Goal: Task Accomplishment & Management: Manage account settings

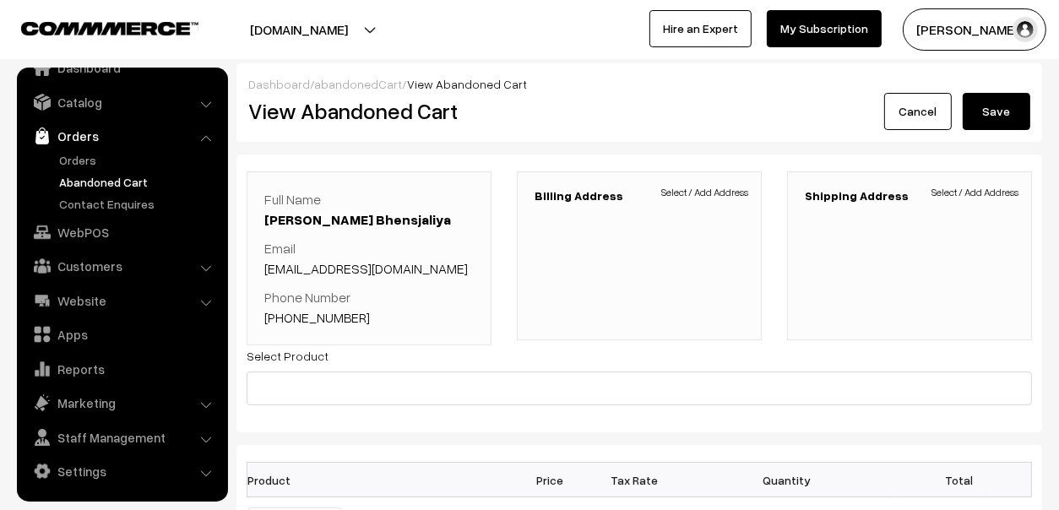
click at [305, 319] on link "+91 9898893007" at bounding box center [317, 317] width 106 height 17
click at [73, 151] on link "Orders" at bounding box center [138, 160] width 167 height 18
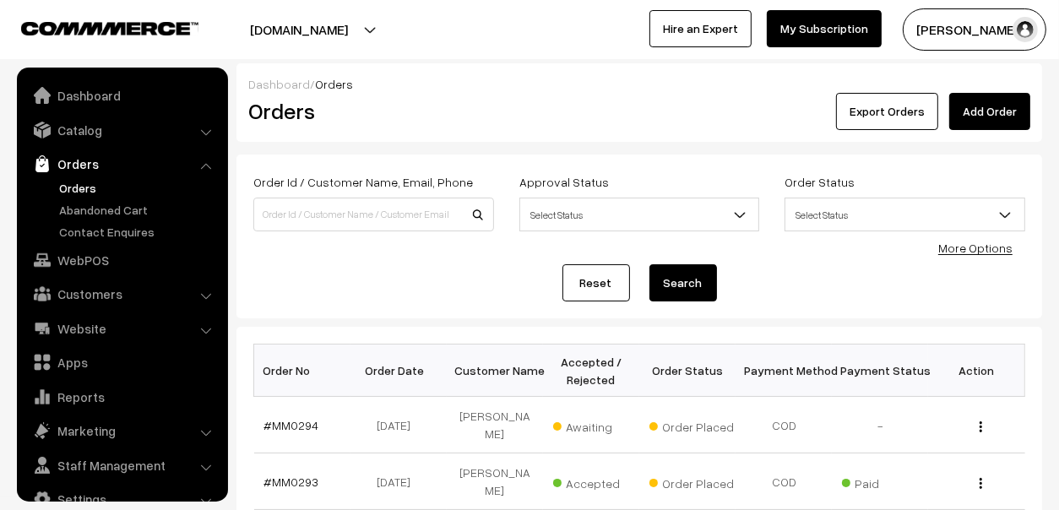
scroll to position [28, 0]
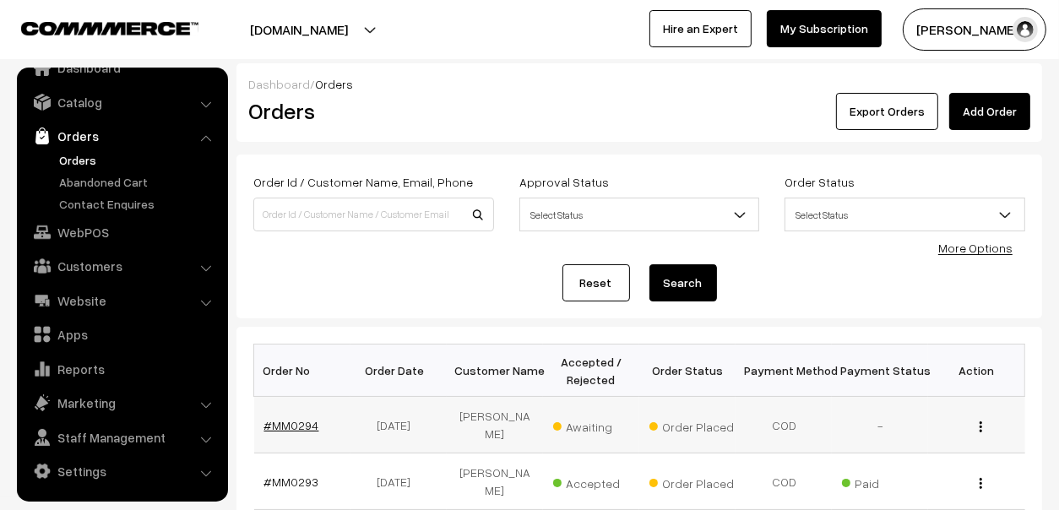
click at [291, 418] on link "#MM0294" at bounding box center [291, 425] width 55 height 14
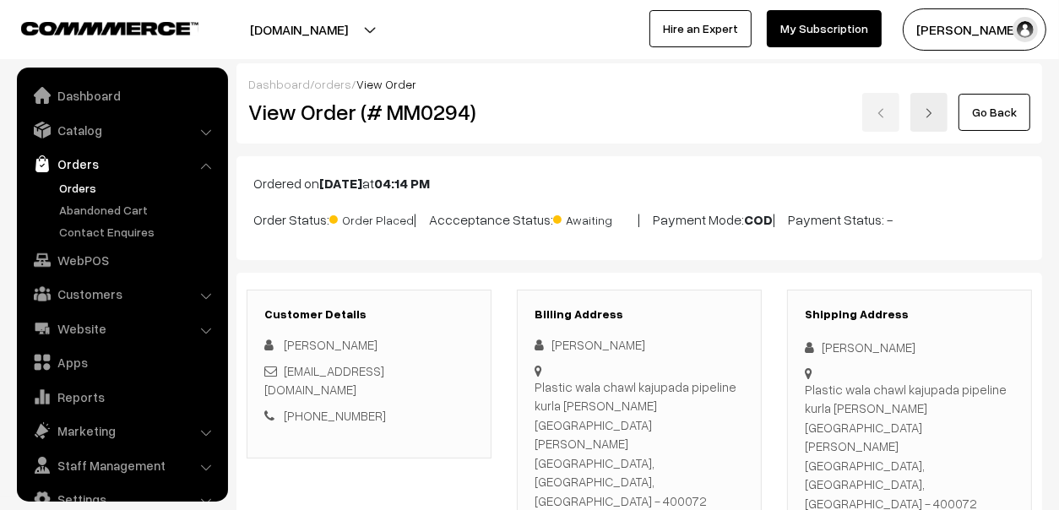
scroll to position [28, 0]
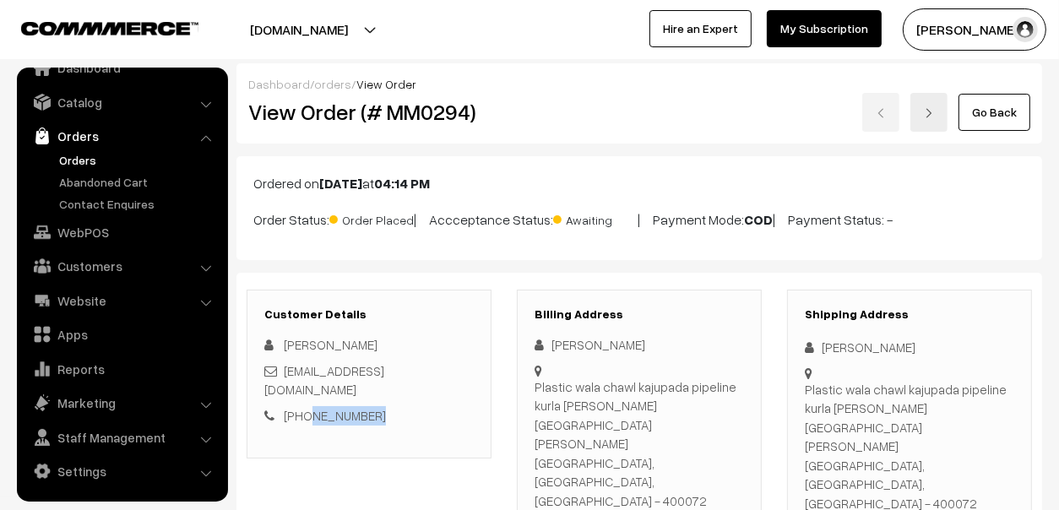
drag, startPoint x: 398, startPoint y: 399, endPoint x: 306, endPoint y: 409, distance: 92.5
click at [306, 409] on div "Customer Details [PERSON_NAME] [EMAIL_ADDRESS][DOMAIN_NAME] [PHONE_NUMBER]" at bounding box center [368, 374] width 245 height 169
copy link "8108576877"
click at [81, 180] on link "Abandoned Cart" at bounding box center [138, 182] width 167 height 18
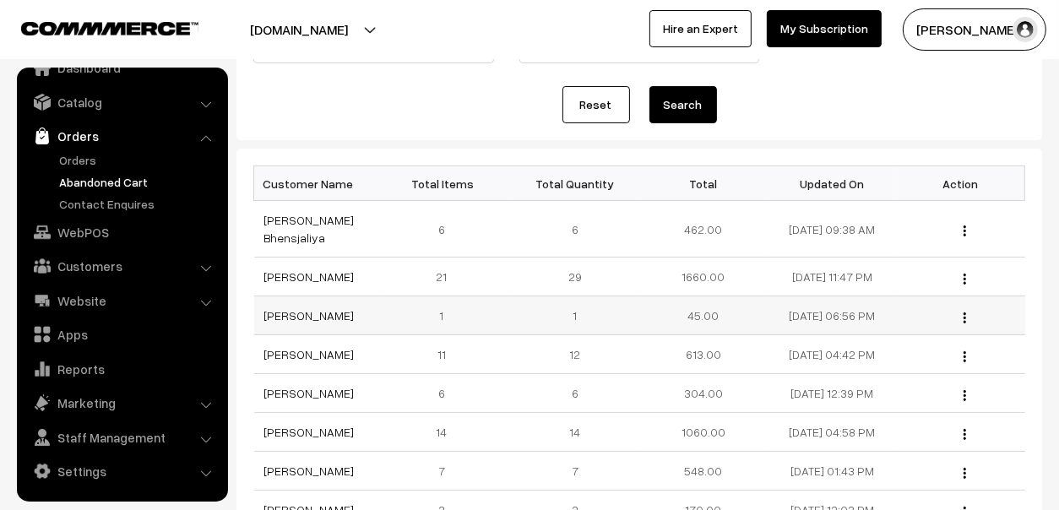
scroll to position [168, 0]
click at [302, 273] on link "sonal gupta" at bounding box center [309, 276] width 90 height 14
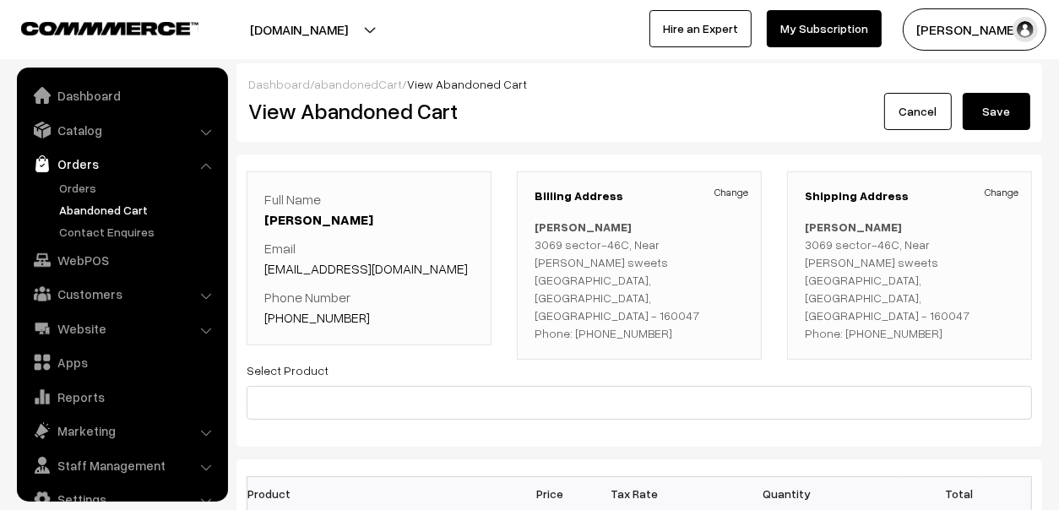
scroll to position [28, 0]
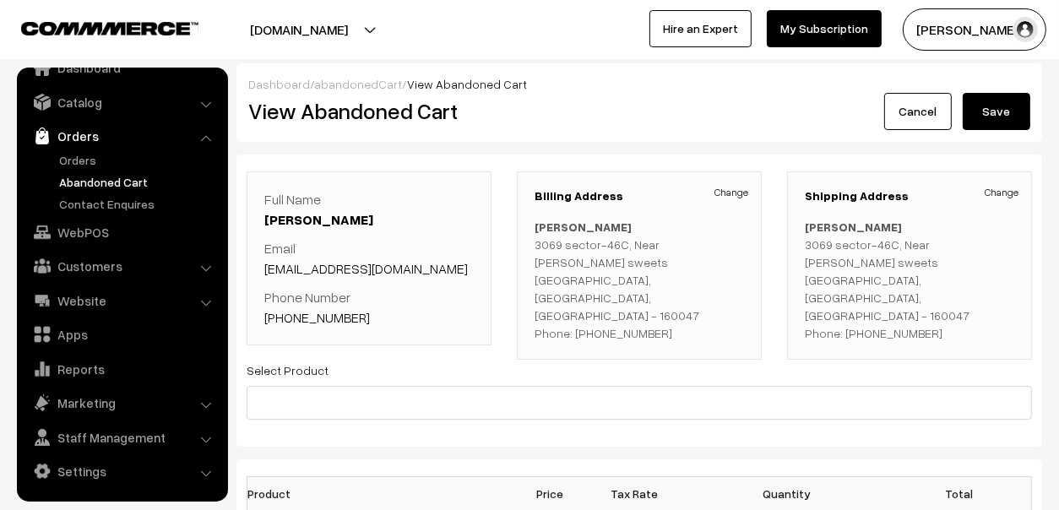
click at [295, 311] on link "+91 9034063491" at bounding box center [317, 317] width 106 height 17
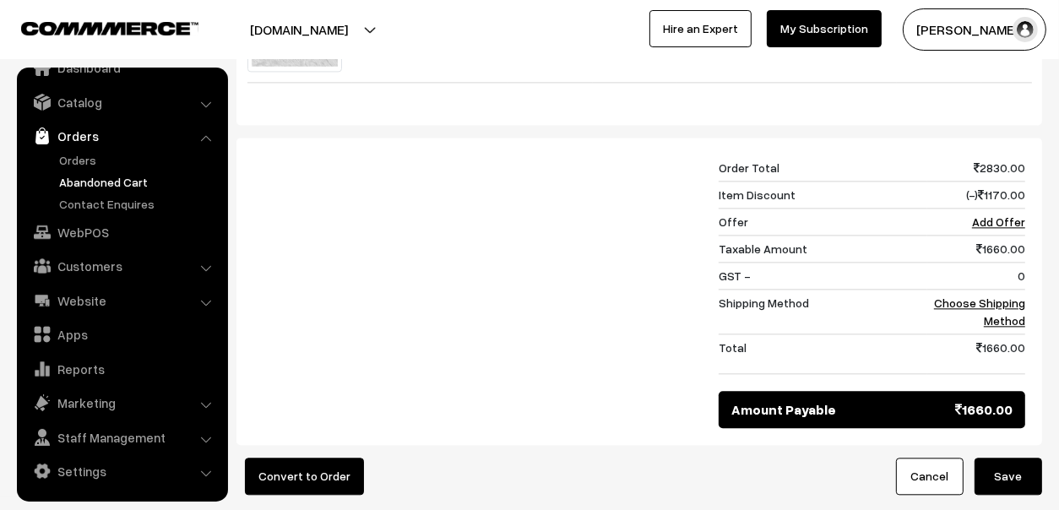
scroll to position [3038, 0]
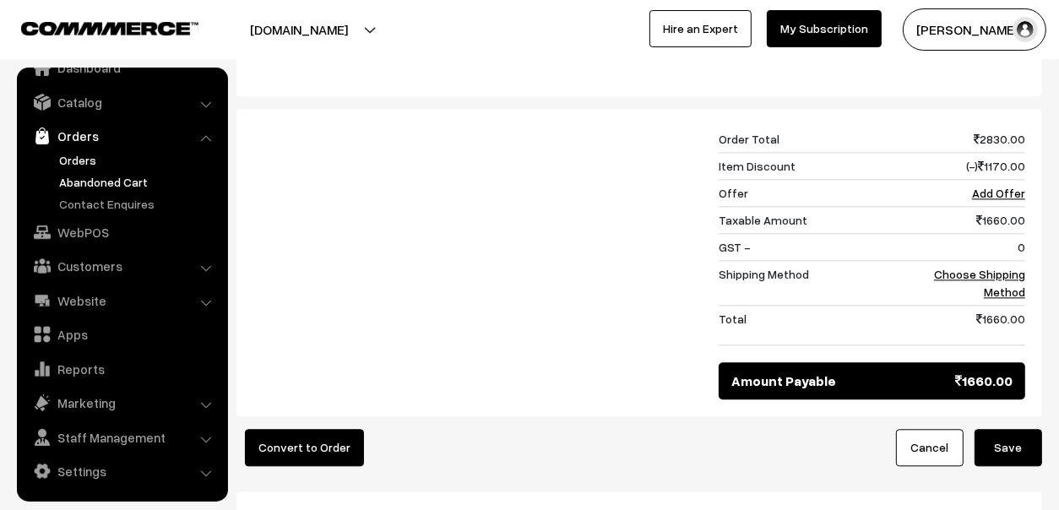
click at [82, 162] on link "Orders" at bounding box center [138, 160] width 167 height 18
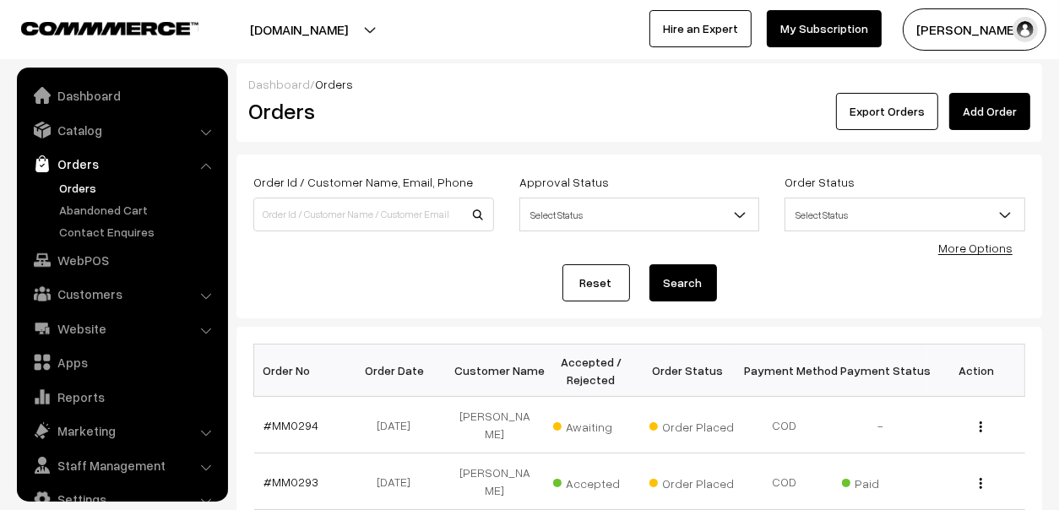
scroll to position [28, 0]
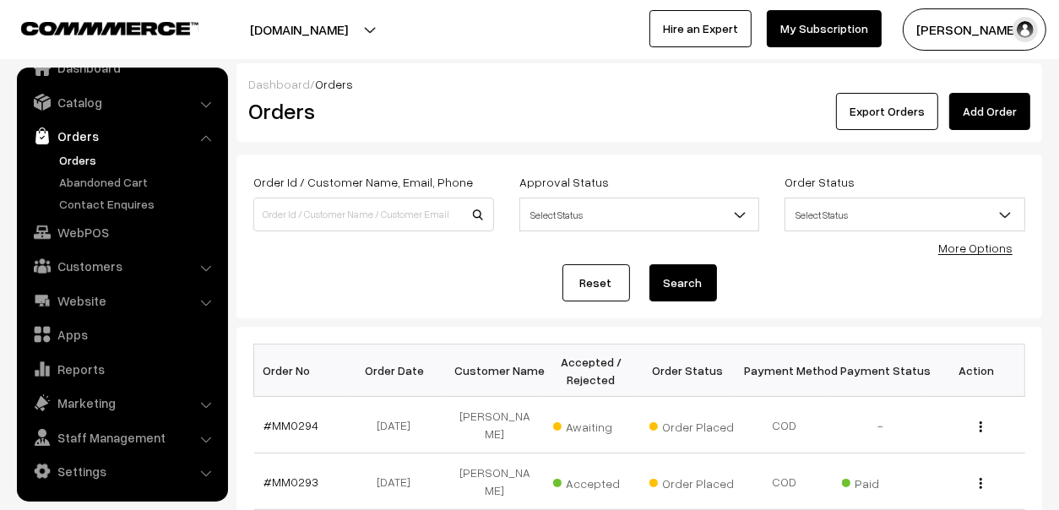
click at [86, 170] on ul "Orders" at bounding box center [122, 182] width 203 height 62
click at [104, 175] on link "Abandoned Cart" at bounding box center [138, 182] width 167 height 18
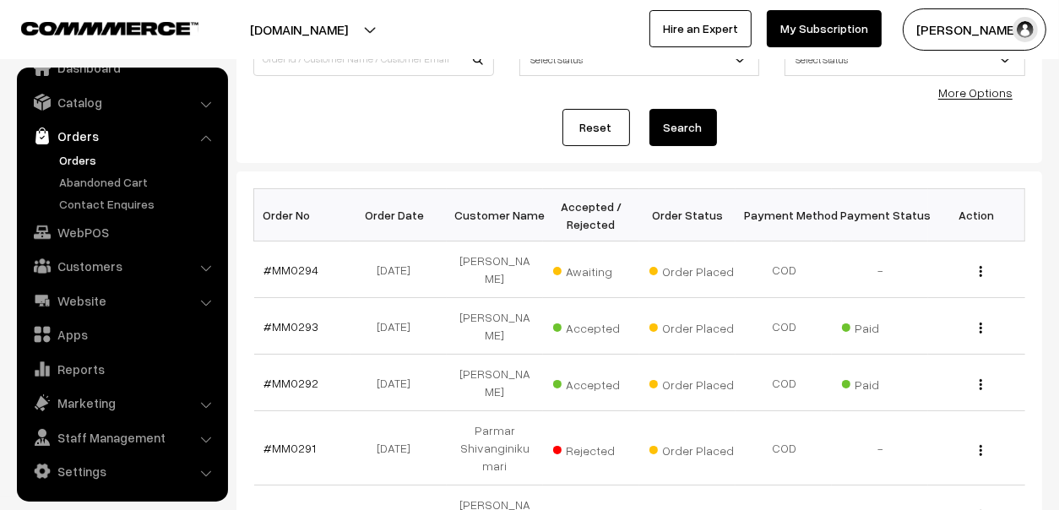
scroll to position [0, 0]
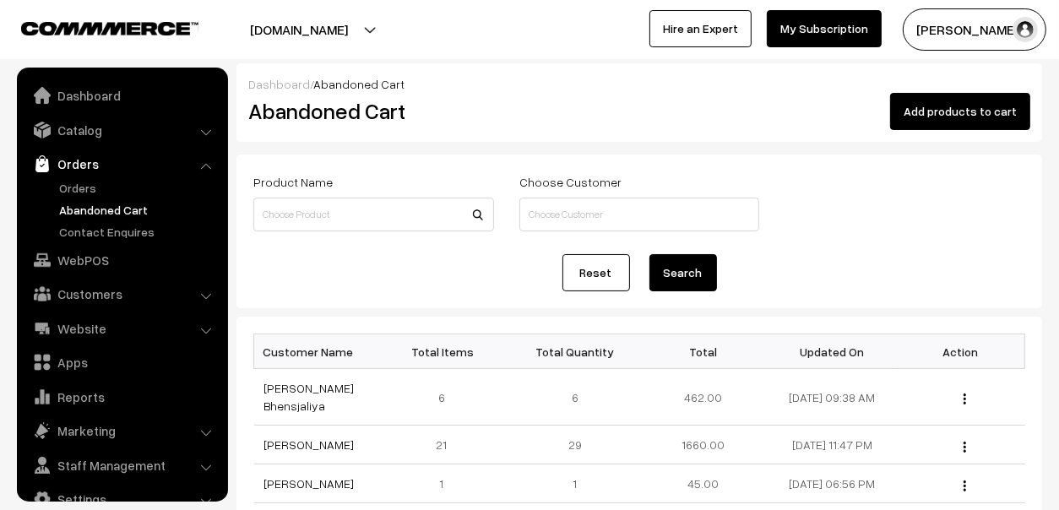
scroll to position [28, 0]
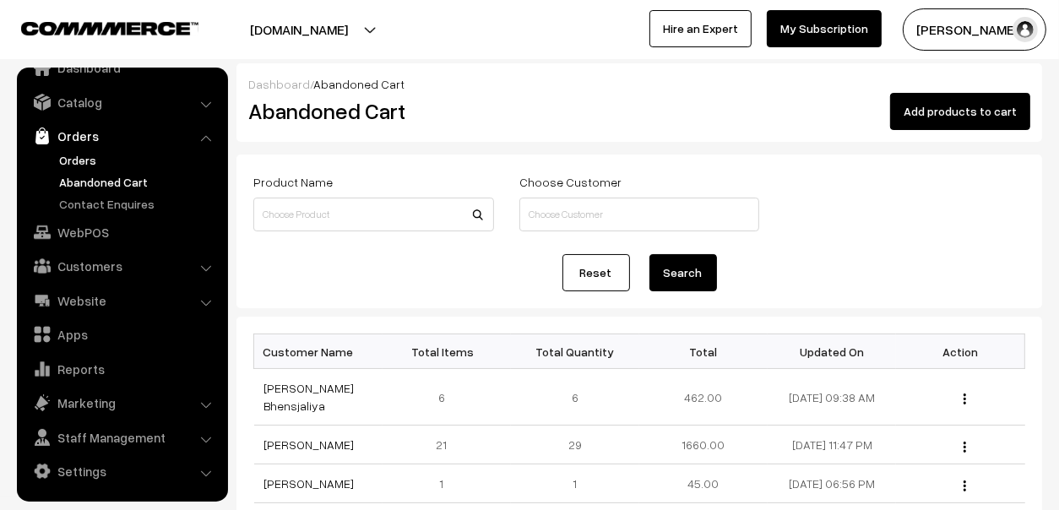
click at [62, 158] on link "Orders" at bounding box center [138, 160] width 167 height 18
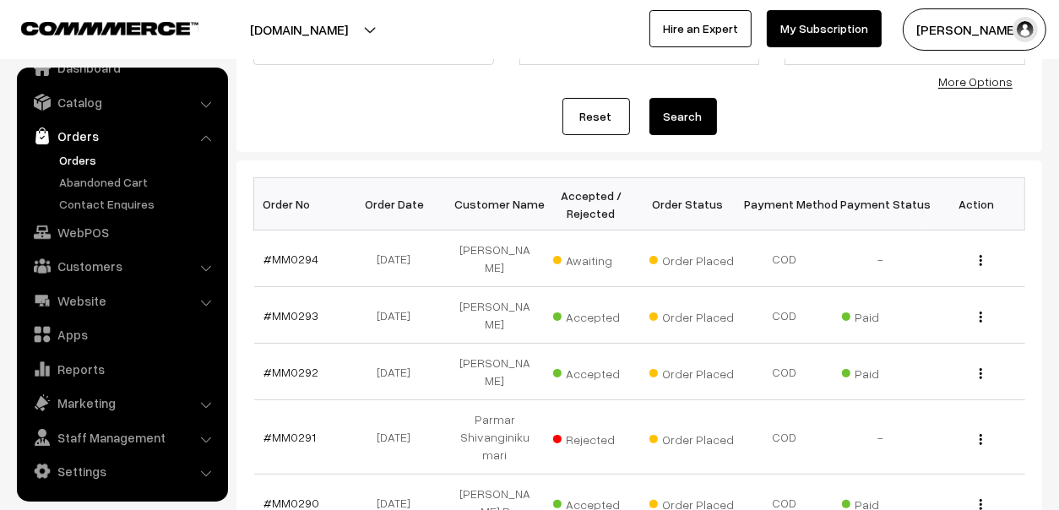
scroll to position [168, 0]
click at [110, 181] on link "Abandoned Cart" at bounding box center [138, 182] width 167 height 18
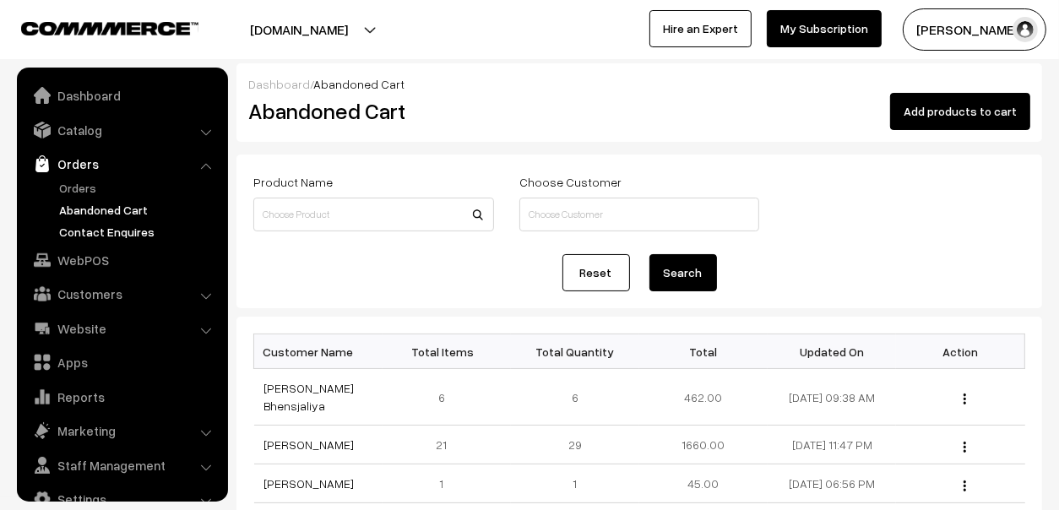
click at [73, 229] on link "Contact Enquires" at bounding box center [138, 232] width 167 height 18
click at [79, 186] on link "Orders" at bounding box center [138, 188] width 167 height 18
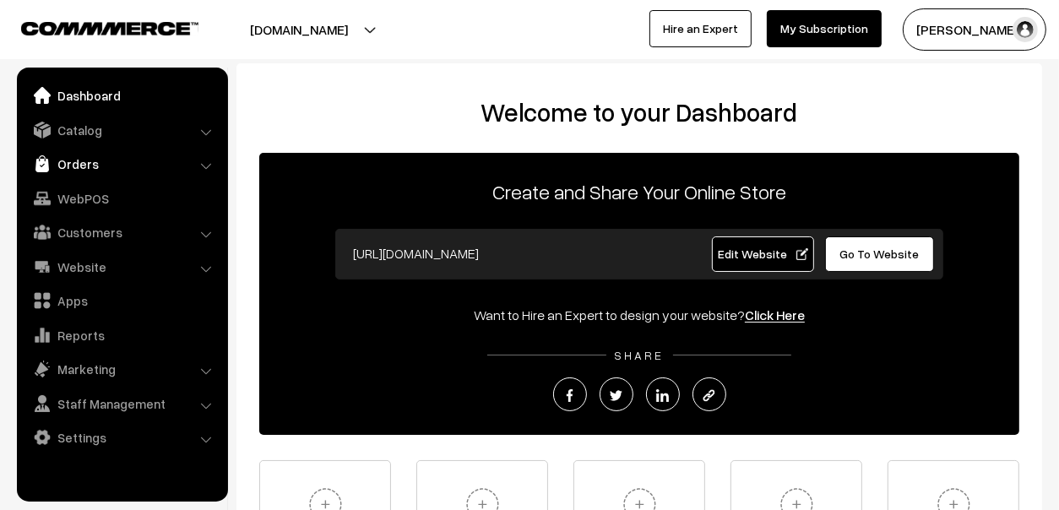
click at [100, 166] on link "Orders" at bounding box center [121, 164] width 201 height 30
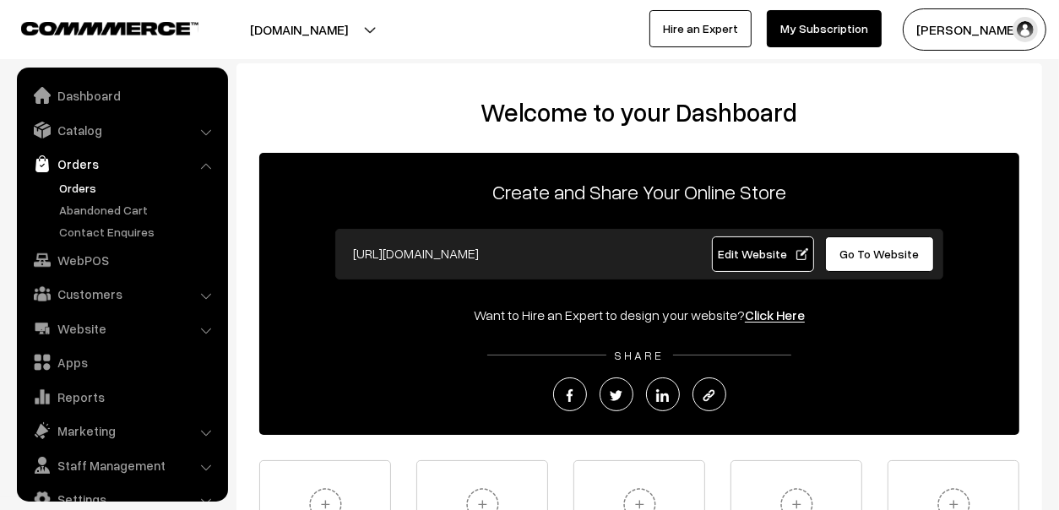
click at [69, 183] on link "Orders" at bounding box center [138, 188] width 167 height 18
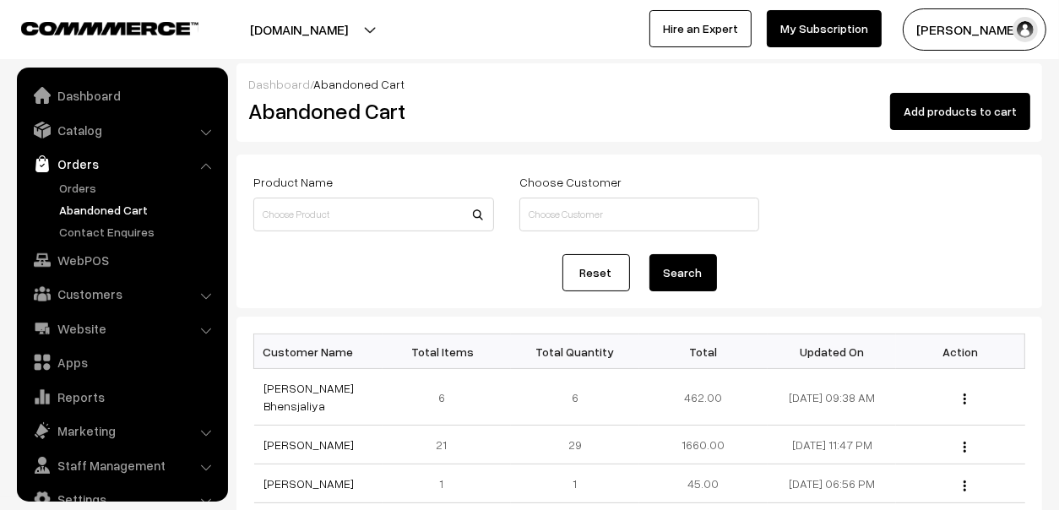
scroll to position [28, 0]
